Goal: Complete application form

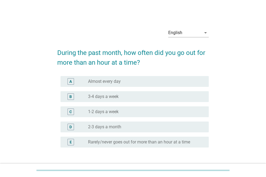
click at [96, 85] on div "A radio_button_unchecked Almost every day" at bounding box center [134, 81] width 148 height 11
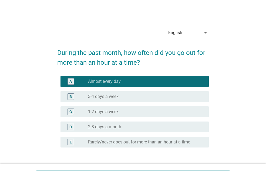
scroll to position [40, 0]
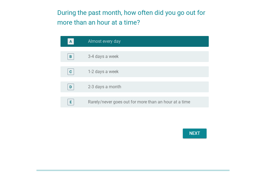
click at [192, 133] on div "Next" at bounding box center [194, 133] width 15 height 6
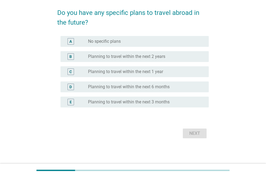
scroll to position [0, 0]
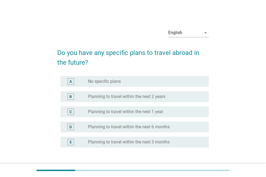
click at [112, 100] on div "B radio_button_unchecked Planning to travel within the next 2 years" at bounding box center [134, 96] width 148 height 11
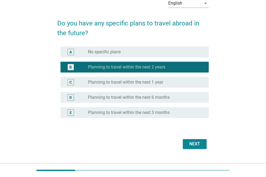
scroll to position [40, 0]
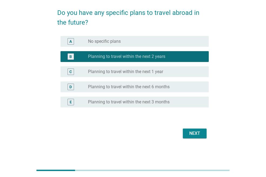
click at [196, 134] on div "Next" at bounding box center [194, 133] width 15 height 6
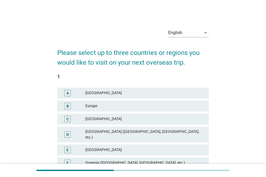
scroll to position [90, 0]
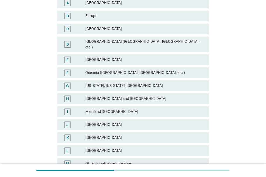
click at [117, 70] on div "Oceania ([GEOGRAPHIC_DATA], [GEOGRAPHIC_DATA], etc.)" at bounding box center [144, 72] width 119 height 6
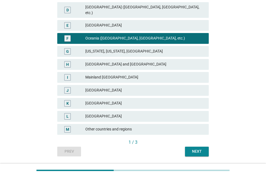
scroll to position [136, 0]
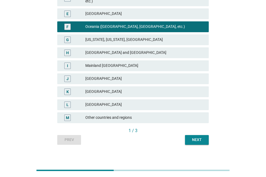
click at [201, 137] on div "Next" at bounding box center [196, 140] width 15 height 6
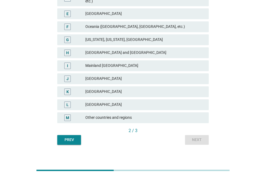
click at [103, 88] on div "[GEOGRAPHIC_DATA]" at bounding box center [144, 91] width 119 height 6
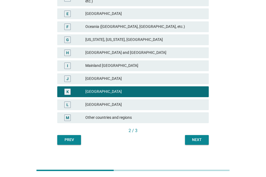
click at [188, 135] on button "Next" at bounding box center [197, 140] width 24 height 10
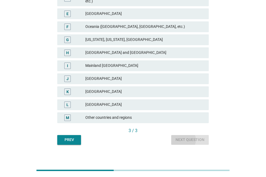
scroll to position [0, 0]
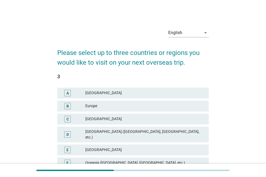
click at [112, 104] on div "Europe" at bounding box center [144, 106] width 119 height 6
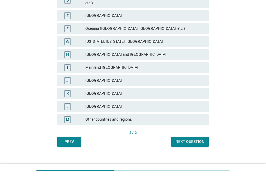
scroll to position [136, 0]
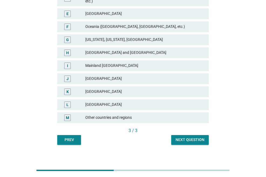
click at [184, 137] on div "Next question" at bounding box center [190, 140] width 29 height 6
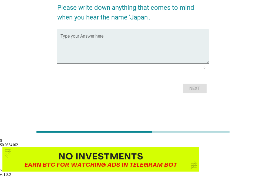
scroll to position [0, 0]
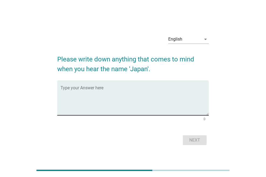
click at [90, 89] on textarea "Type your Answer here" at bounding box center [134, 101] width 148 height 28
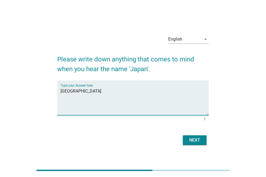
type textarea "[GEOGRAPHIC_DATA]"
click at [194, 142] on div "Next" at bounding box center [194, 140] width 15 height 6
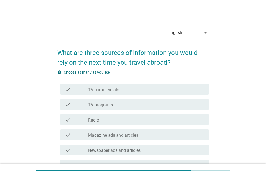
click at [127, 89] on div "check_box_outline_blank TV commercials" at bounding box center [146, 89] width 116 height 6
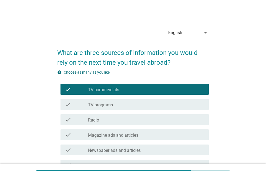
scroll to position [90, 0]
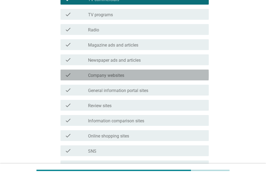
click at [126, 77] on div "check_box_outline_blank Company websites" at bounding box center [146, 75] width 116 height 6
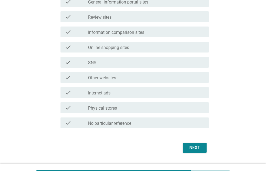
scroll to position [180, 0]
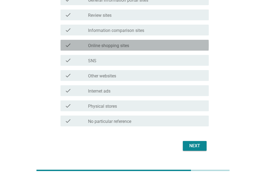
click at [137, 47] on div "check_box_outline_blank Online shopping sites" at bounding box center [146, 45] width 116 height 6
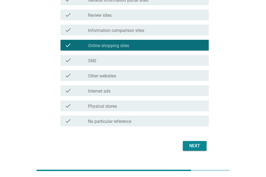
click at [133, 90] on div "check_box_outline_blank Internet ads" at bounding box center [146, 90] width 116 height 6
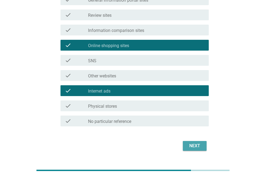
click at [187, 145] on div "Next" at bounding box center [194, 145] width 15 height 6
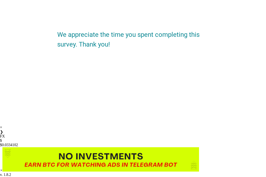
scroll to position [0, 0]
